Goal: Find specific page/section: Find specific page/section

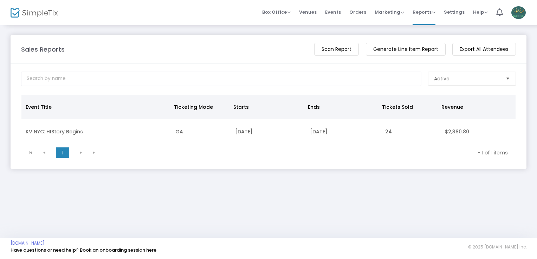
click at [95, 152] on kendo-pager-next-buttons at bounding box center [87, 153] width 27 height 11
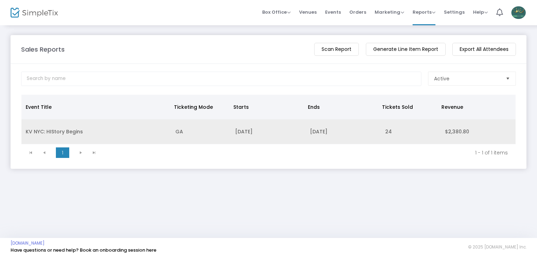
click at [63, 131] on td "KV NYC: HIStory Begins" at bounding box center [96, 131] width 150 height 25
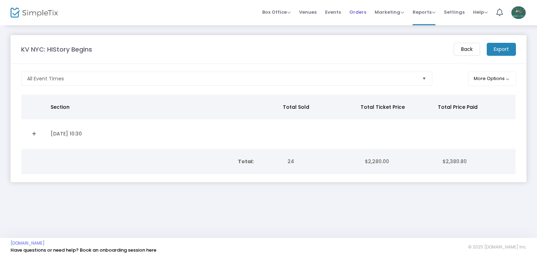
click at [363, 11] on span "Orders" at bounding box center [357, 12] width 17 height 18
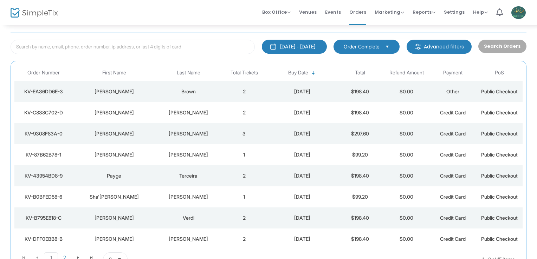
scroll to position [93, 0]
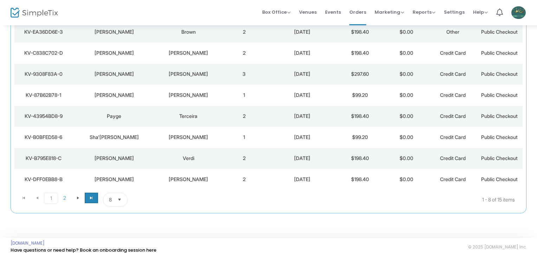
click at [89, 197] on span "Go to the last page" at bounding box center [92, 198] width 6 height 6
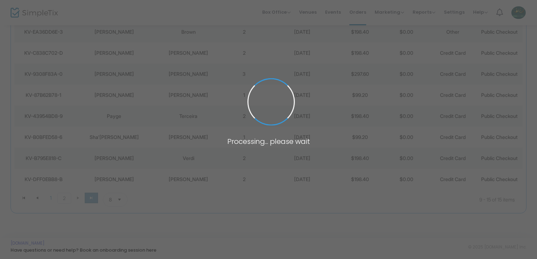
scroll to position [72, 0]
